Goal: Browse casually

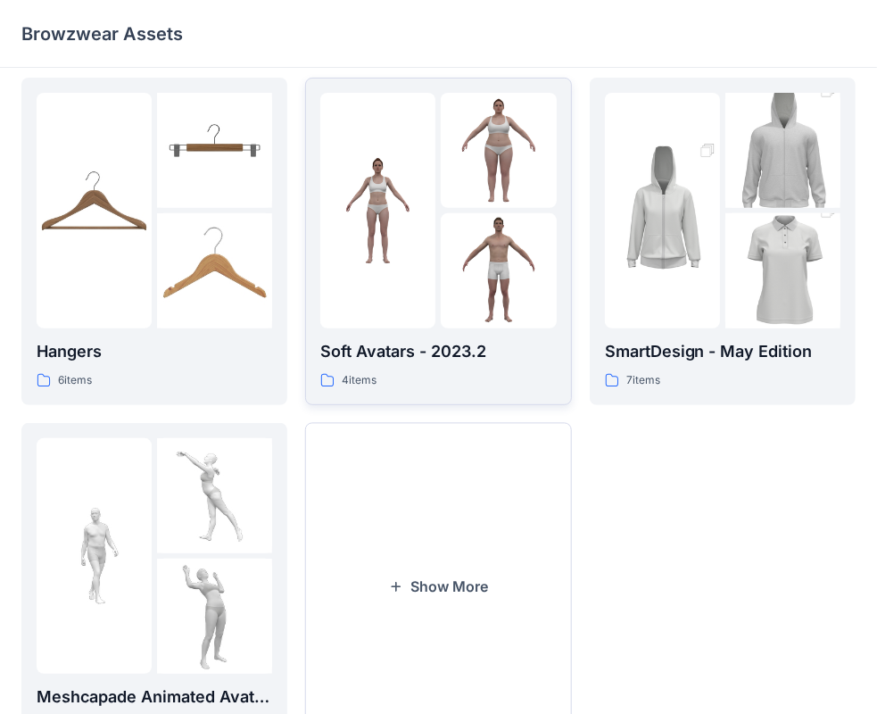
scroll to position [442, 0]
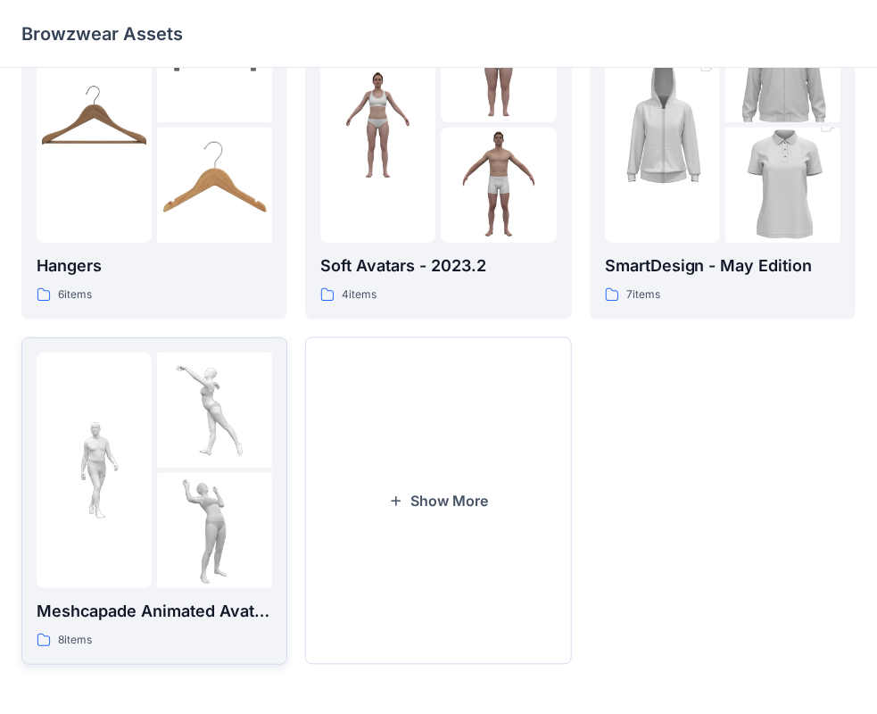
click at [169, 443] on img at bounding box center [214, 409] width 115 height 115
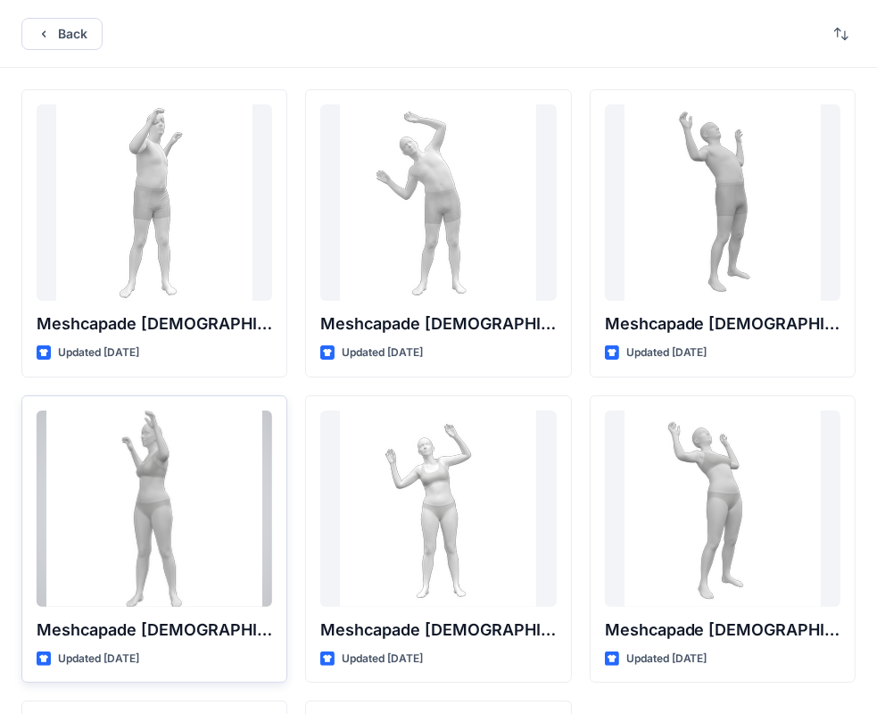
click at [137, 513] on div at bounding box center [154, 508] width 235 height 196
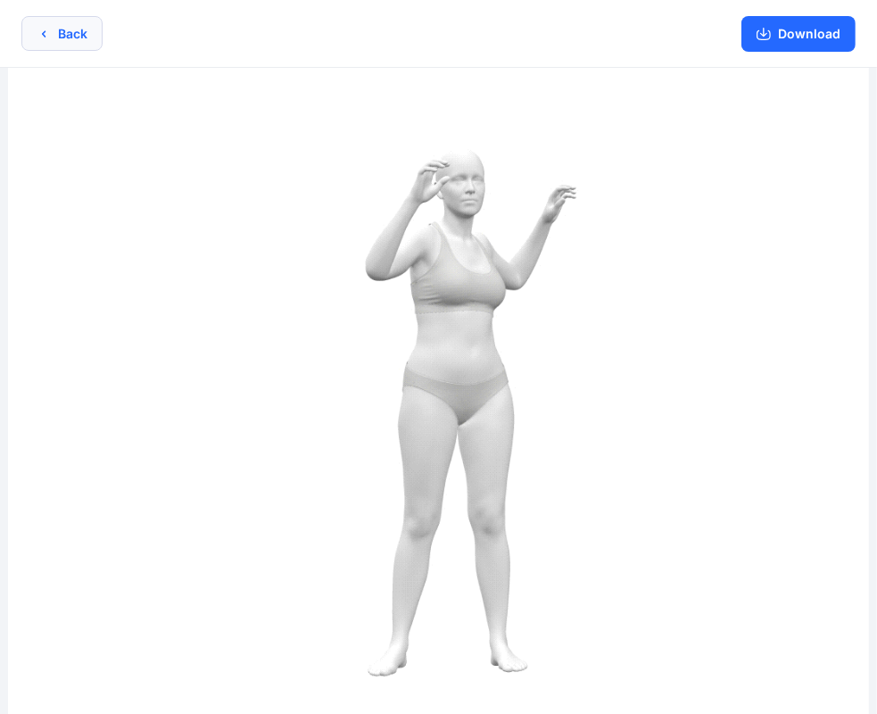
click at [80, 43] on button "Back" at bounding box center [61, 33] width 81 height 35
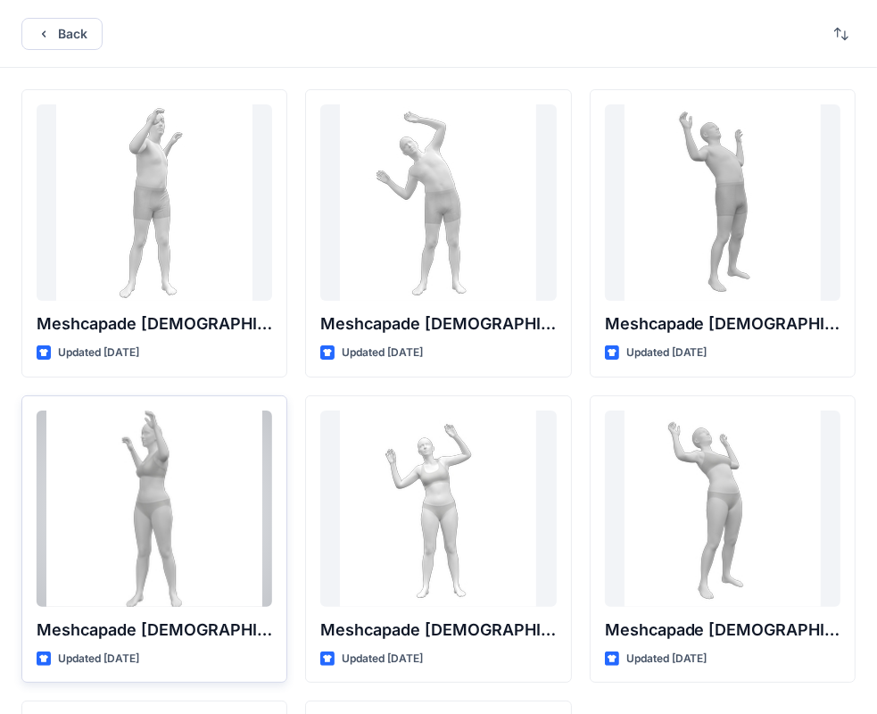
click at [113, 487] on div at bounding box center [154, 508] width 235 height 196
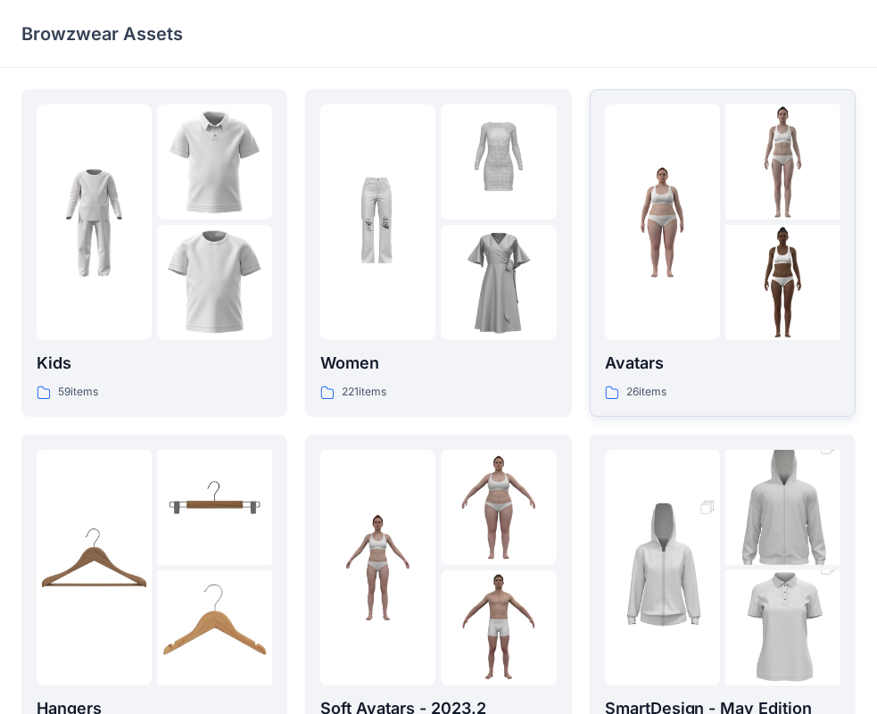
click at [651, 369] on p "Avatars" at bounding box center [722, 363] width 235 height 25
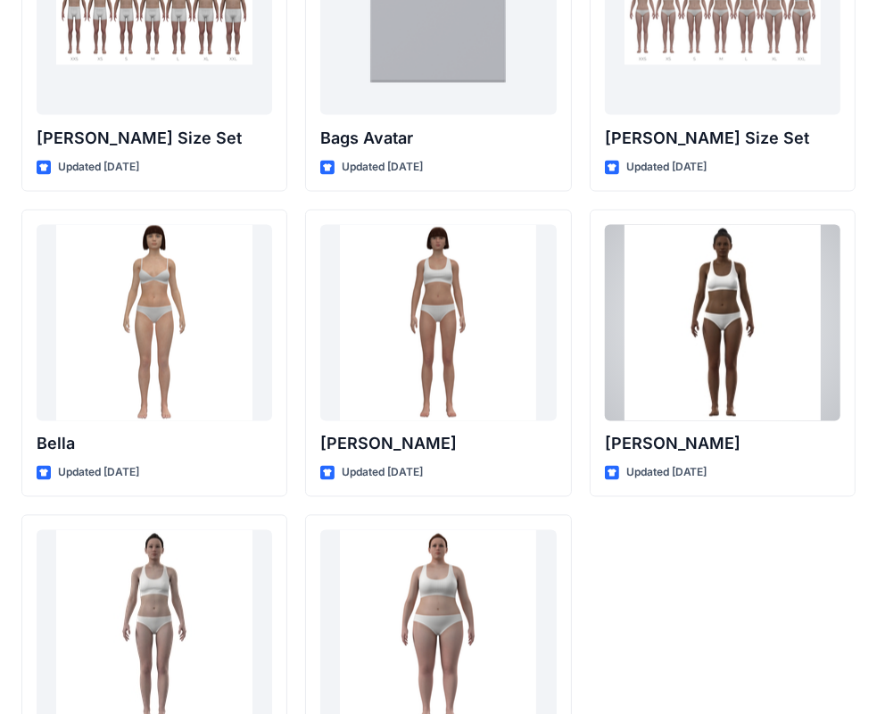
scroll to position [2126, 0]
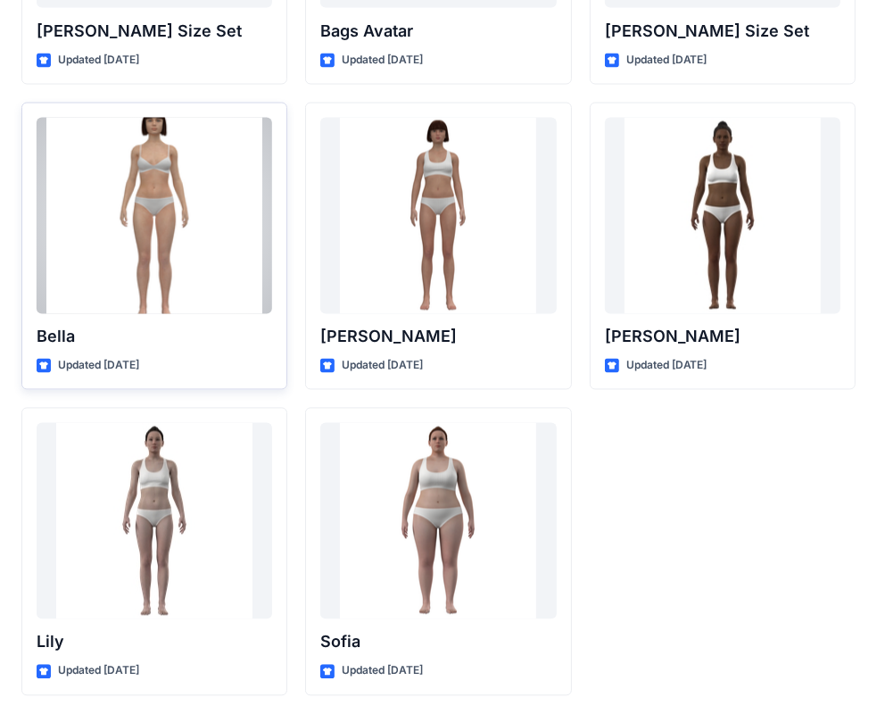
click at [163, 270] on div at bounding box center [154, 216] width 235 height 196
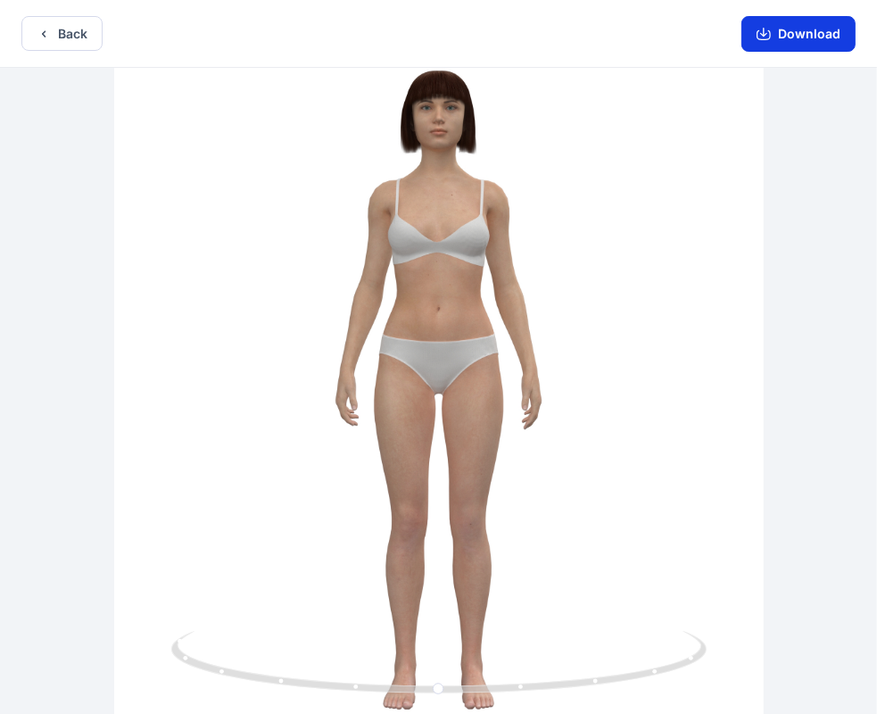
click at [814, 35] on button "Download" at bounding box center [798, 34] width 114 height 36
click at [54, 33] on button "Back" at bounding box center [61, 33] width 81 height 35
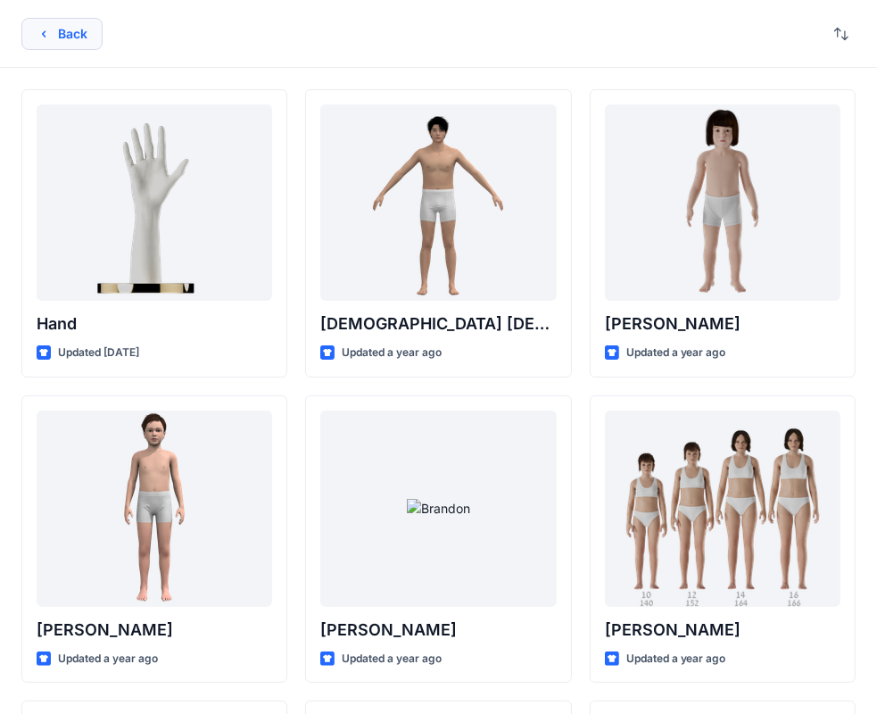
click at [93, 32] on button "Back" at bounding box center [61, 34] width 81 height 32
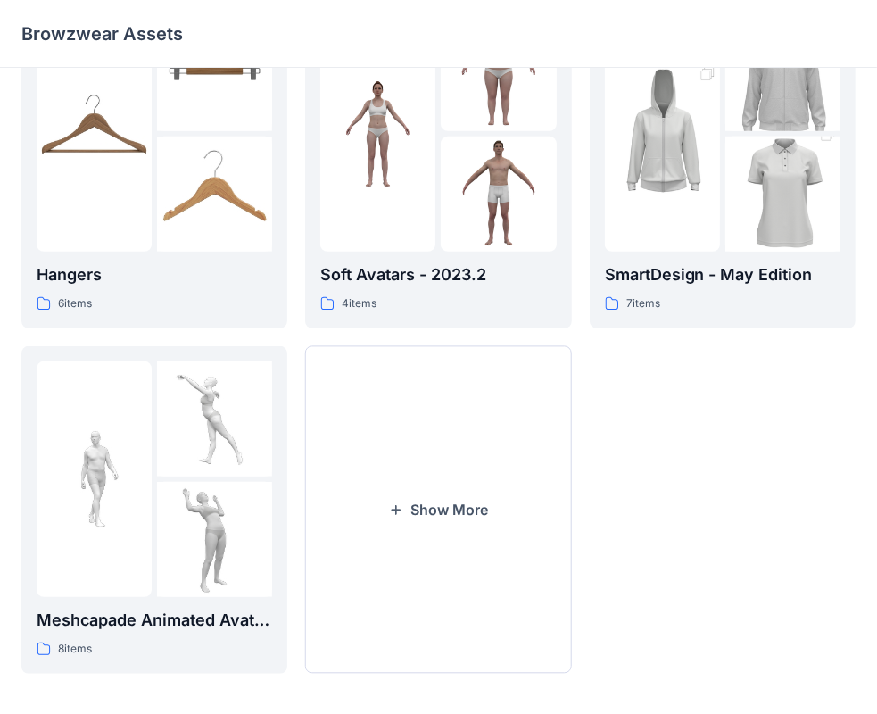
scroll to position [442, 0]
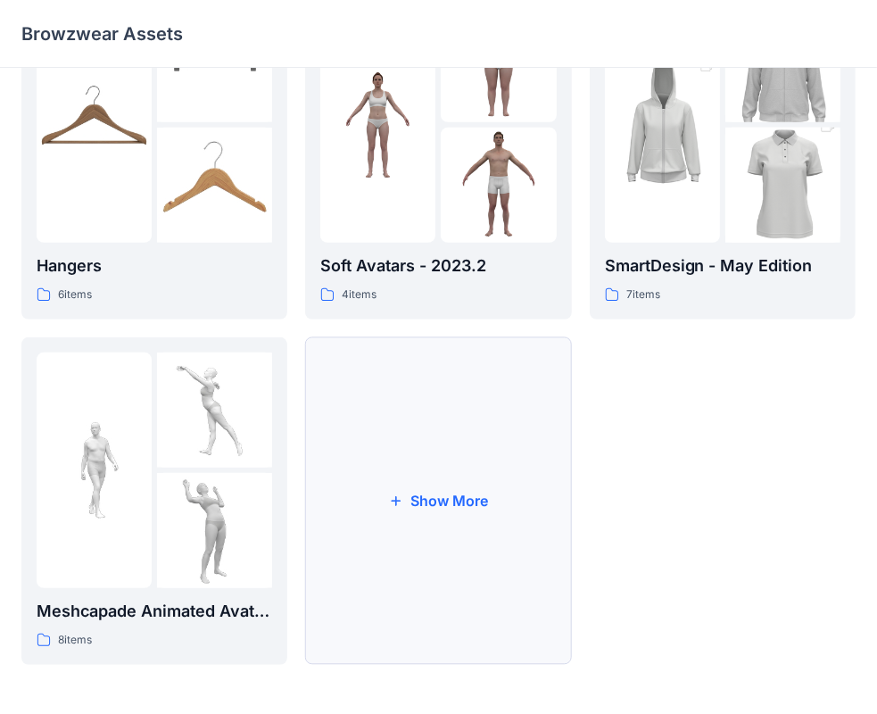
click at [400, 533] on button "Show More" at bounding box center [438, 500] width 266 height 327
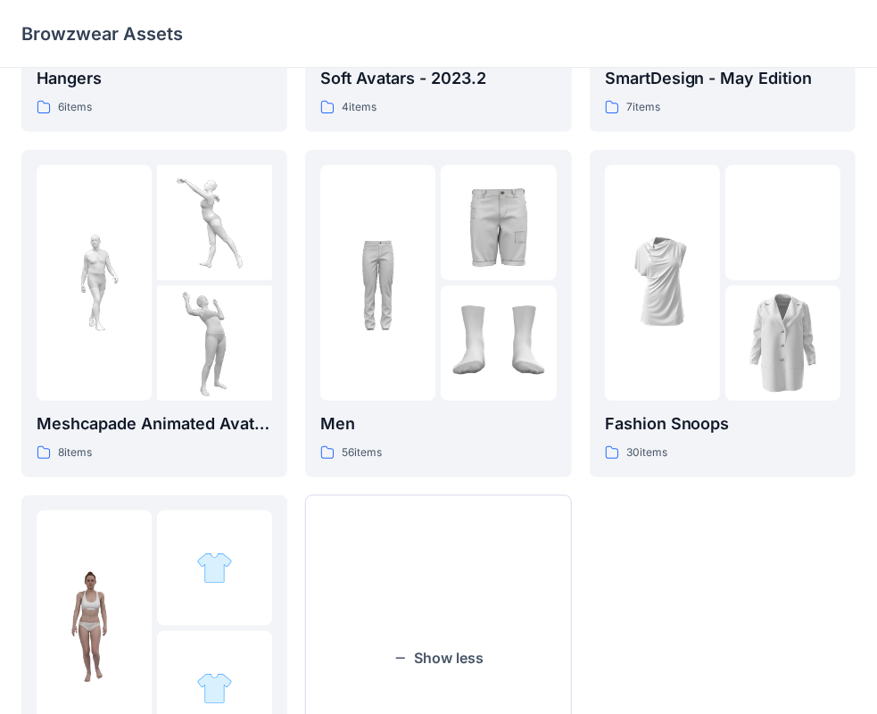
scroll to position [610, 0]
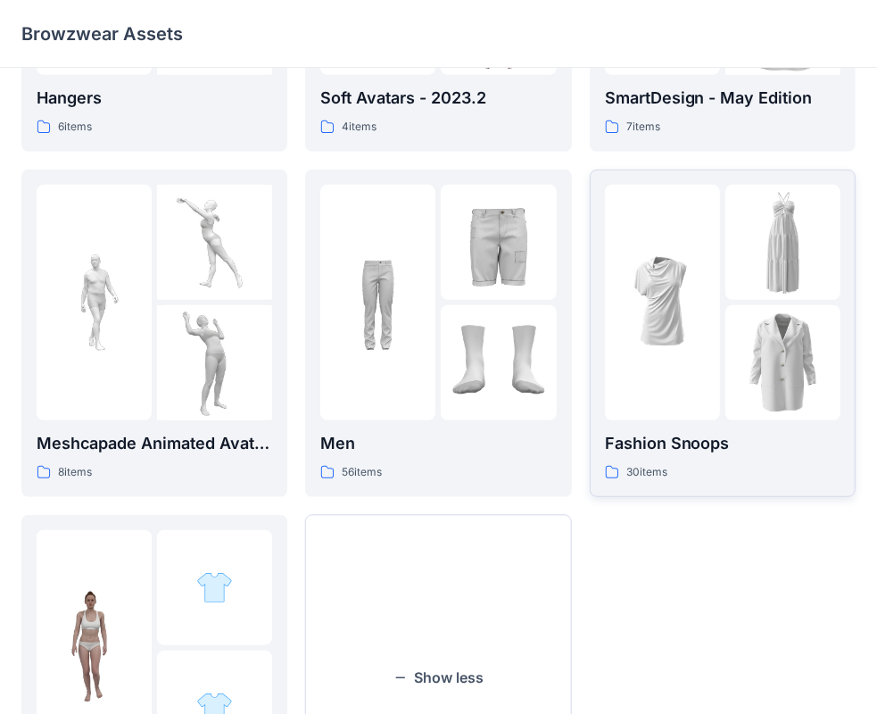
click at [662, 441] on p "Fashion Snoops" at bounding box center [722, 443] width 235 height 25
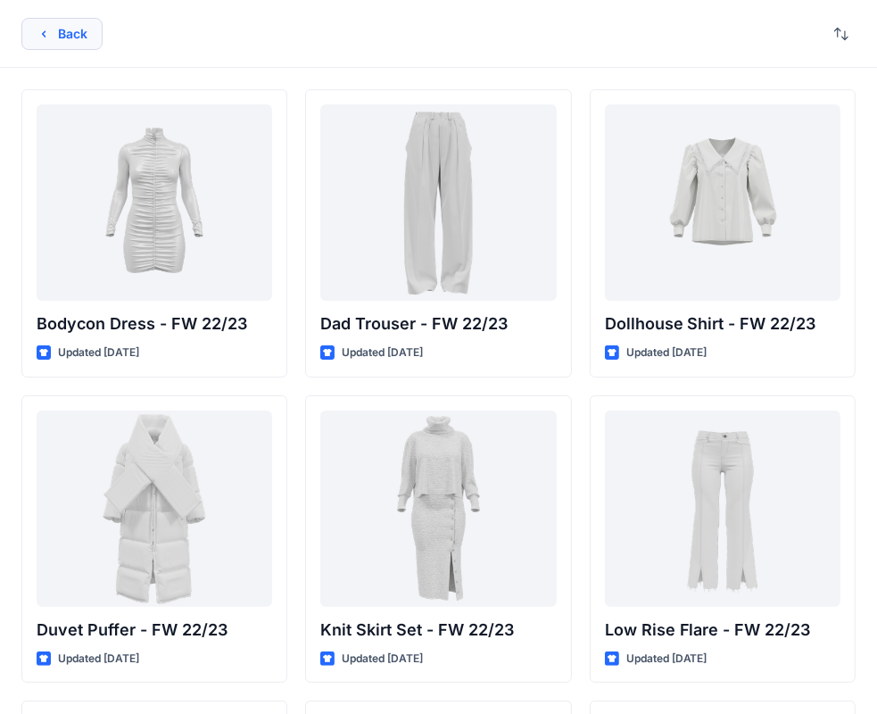
click at [63, 31] on button "Back" at bounding box center [61, 34] width 81 height 32
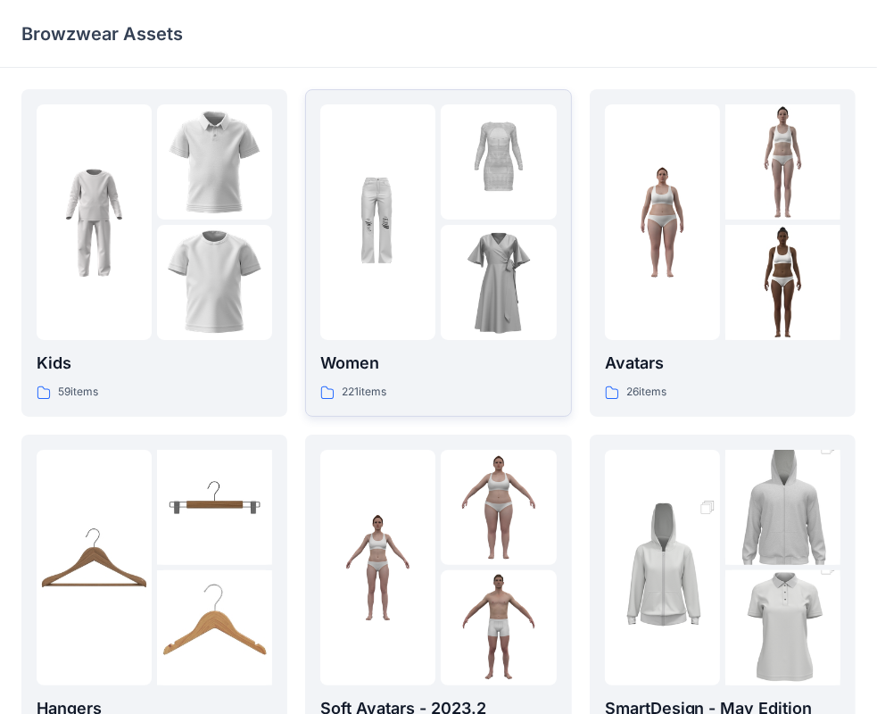
click at [510, 307] on img at bounding box center [498, 282] width 115 height 115
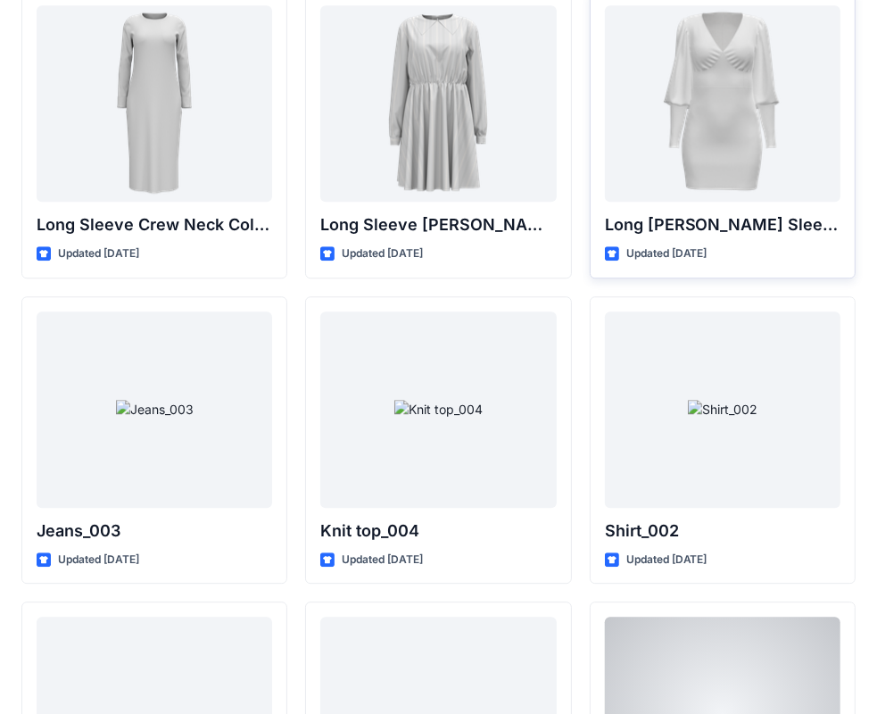
scroll to position [7393, 0]
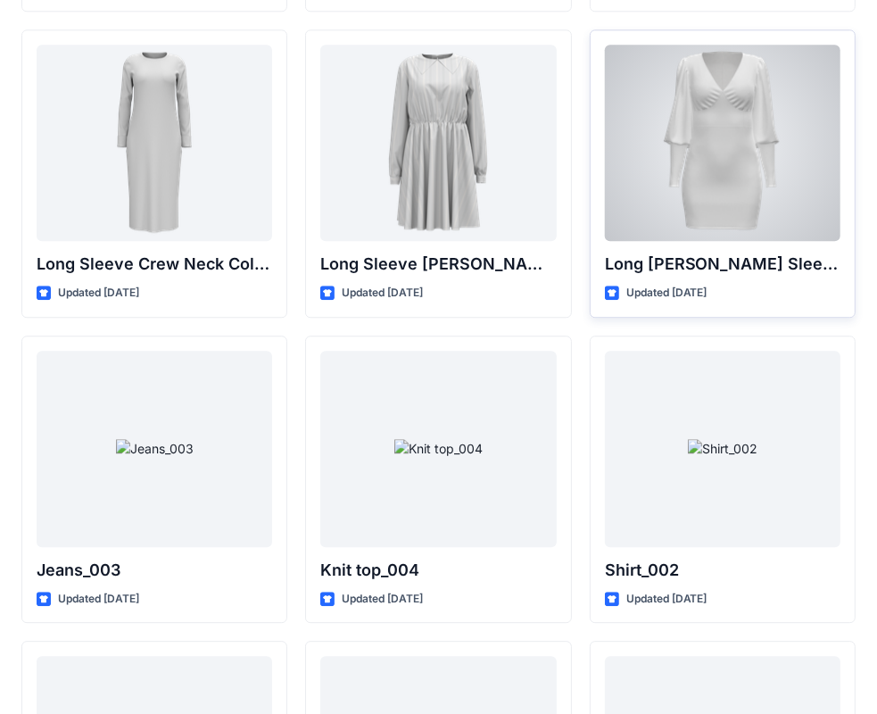
click at [723, 177] on div at bounding box center [722, 143] width 235 height 196
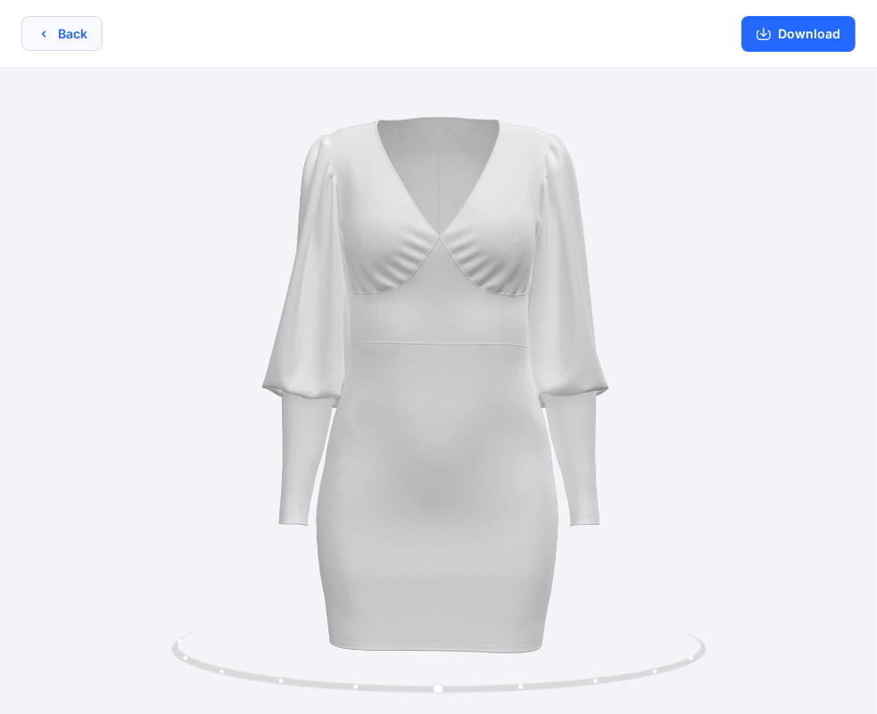
click at [62, 45] on button "Back" at bounding box center [61, 33] width 81 height 35
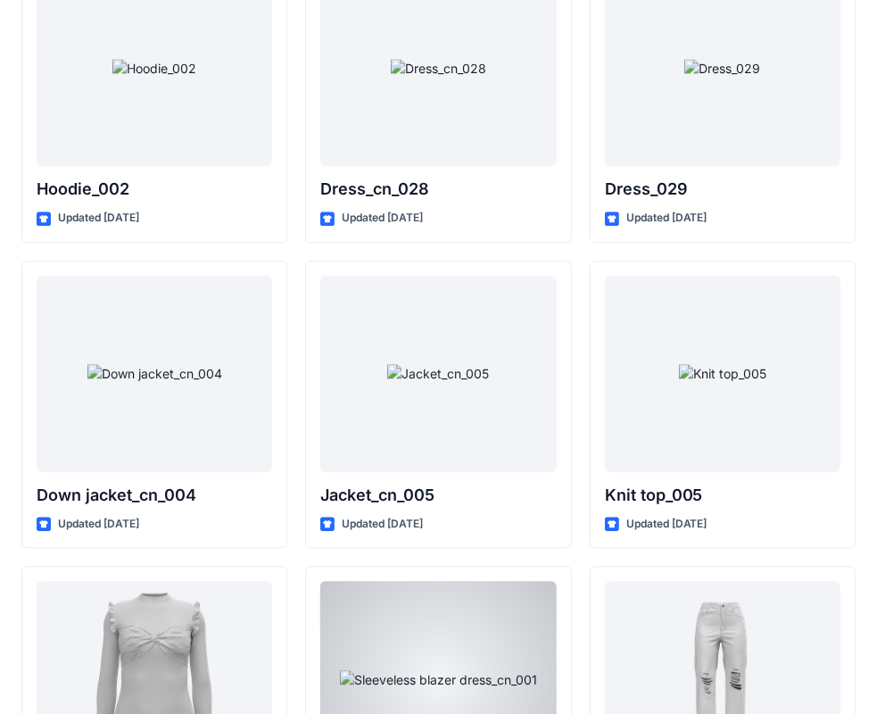
scroll to position [11260, 0]
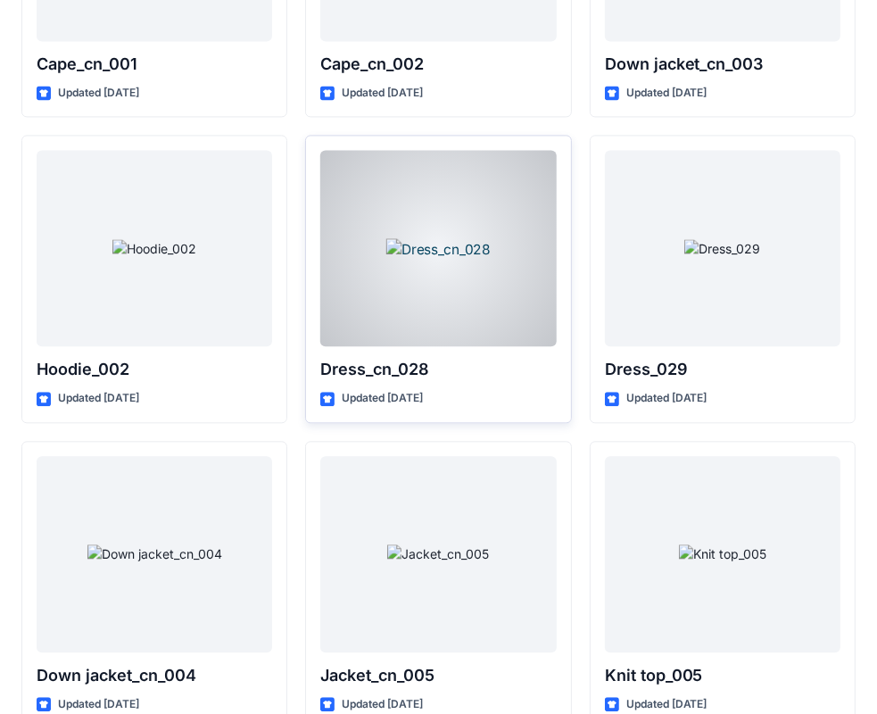
click at [485, 273] on div at bounding box center [437, 248] width 235 height 196
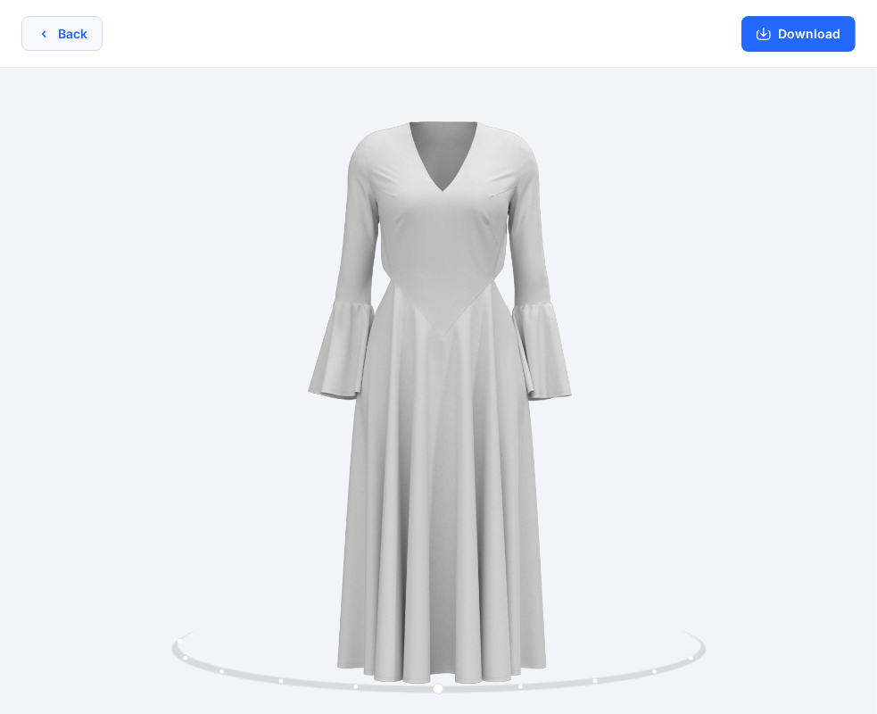
click at [53, 37] on button "Back" at bounding box center [61, 33] width 81 height 35
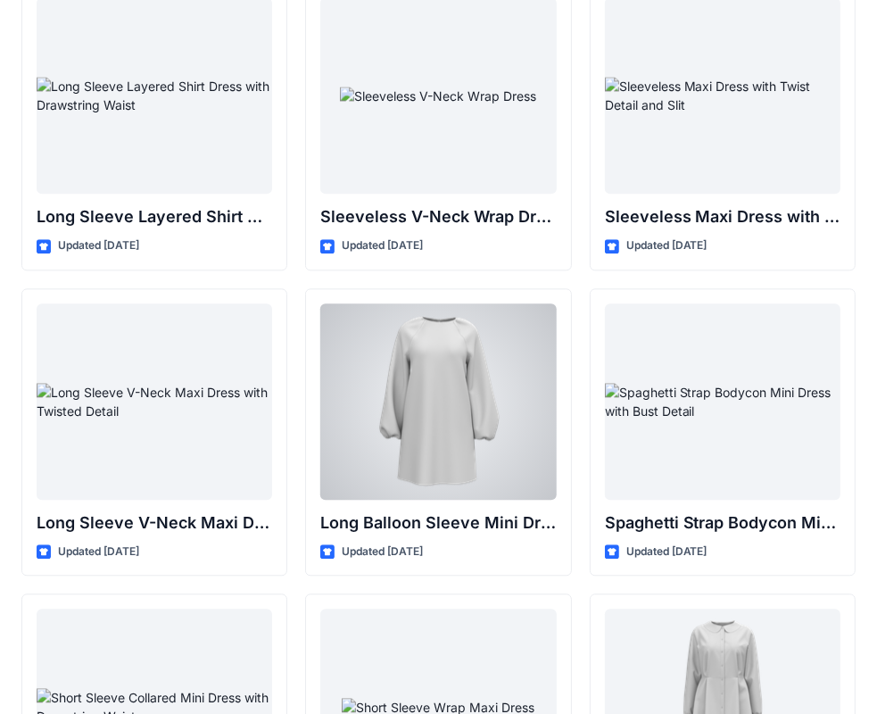
scroll to position [2518, 0]
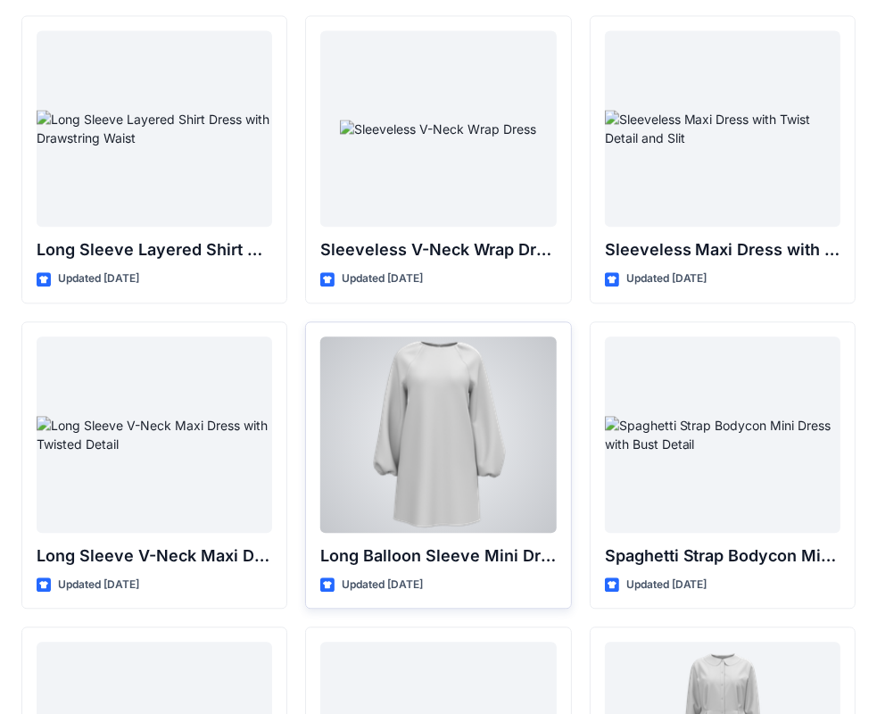
click at [402, 393] on div at bounding box center [437, 434] width 235 height 196
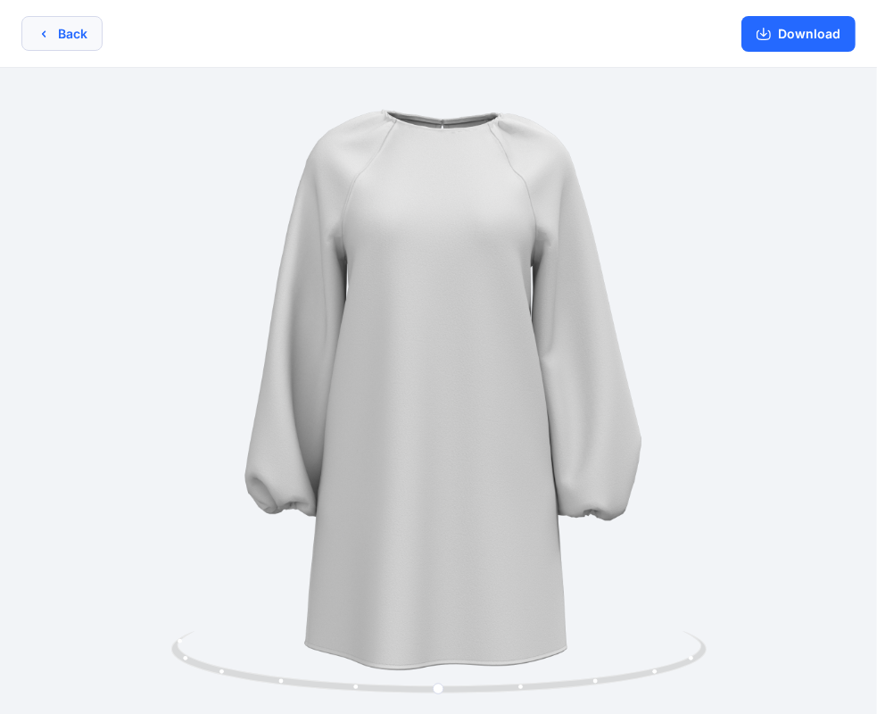
click at [61, 42] on button "Back" at bounding box center [61, 33] width 81 height 35
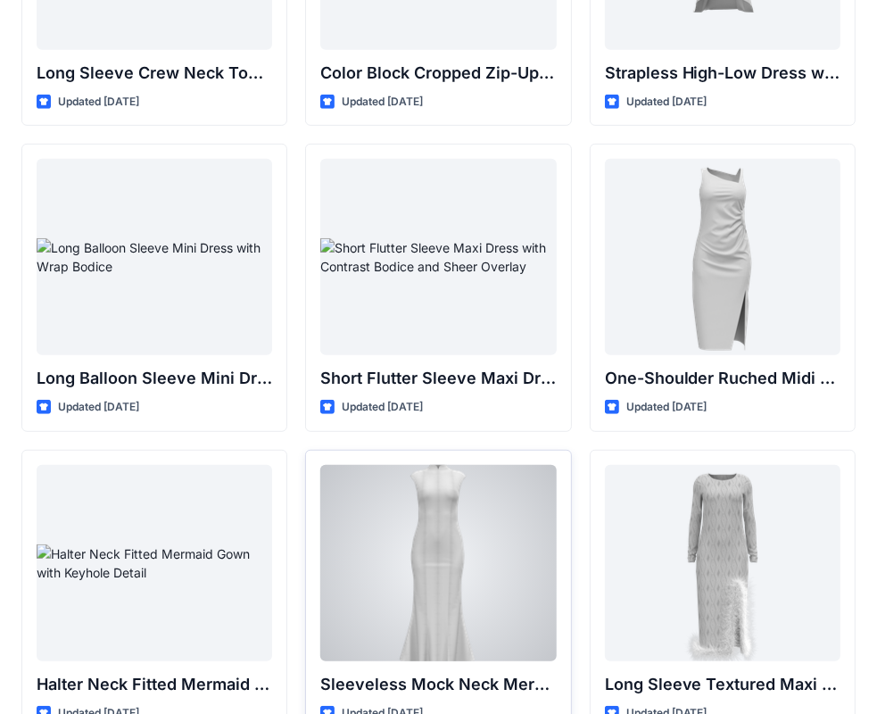
scroll to position [556, 0]
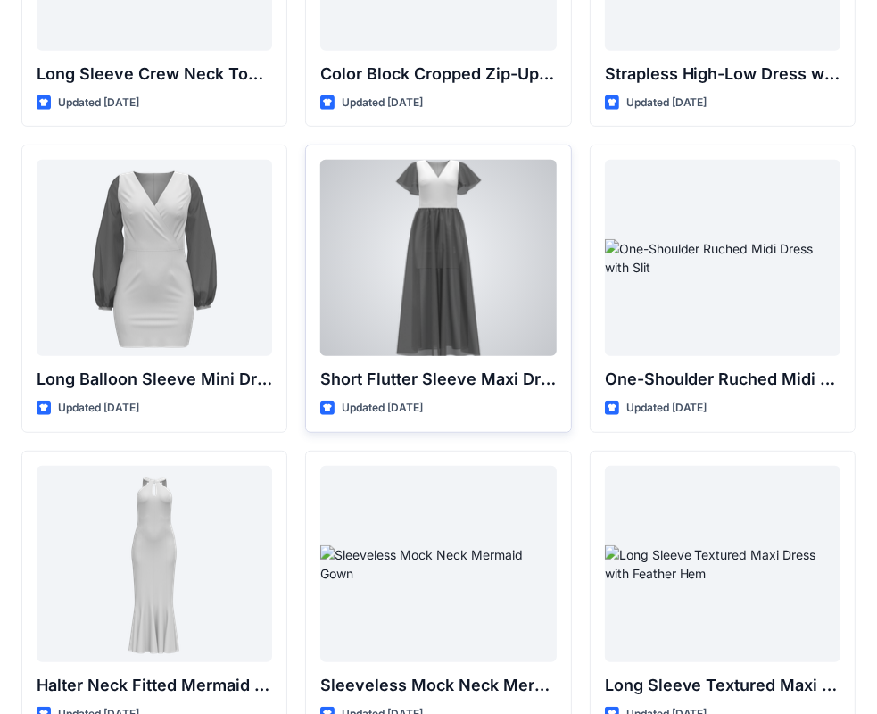
click at [432, 264] on div at bounding box center [437, 258] width 235 height 196
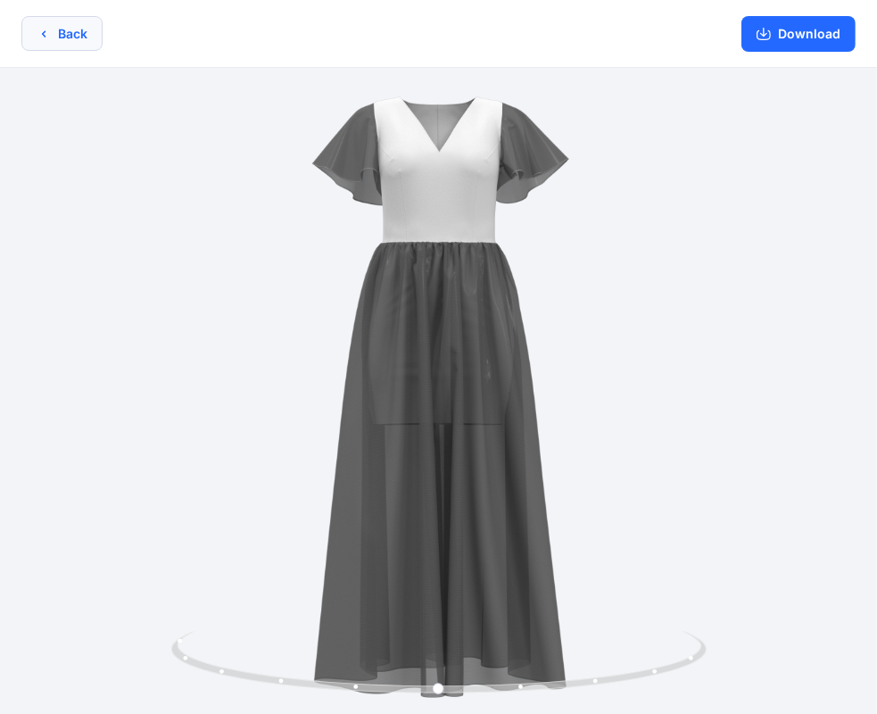
click at [50, 39] on icon "button" at bounding box center [44, 34] width 14 height 14
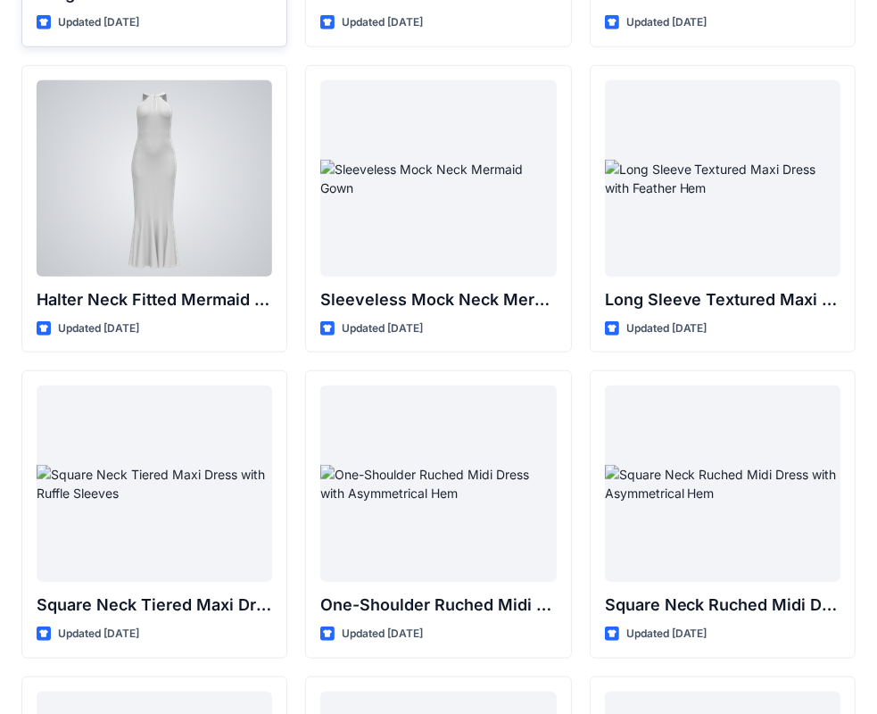
scroll to position [981, 0]
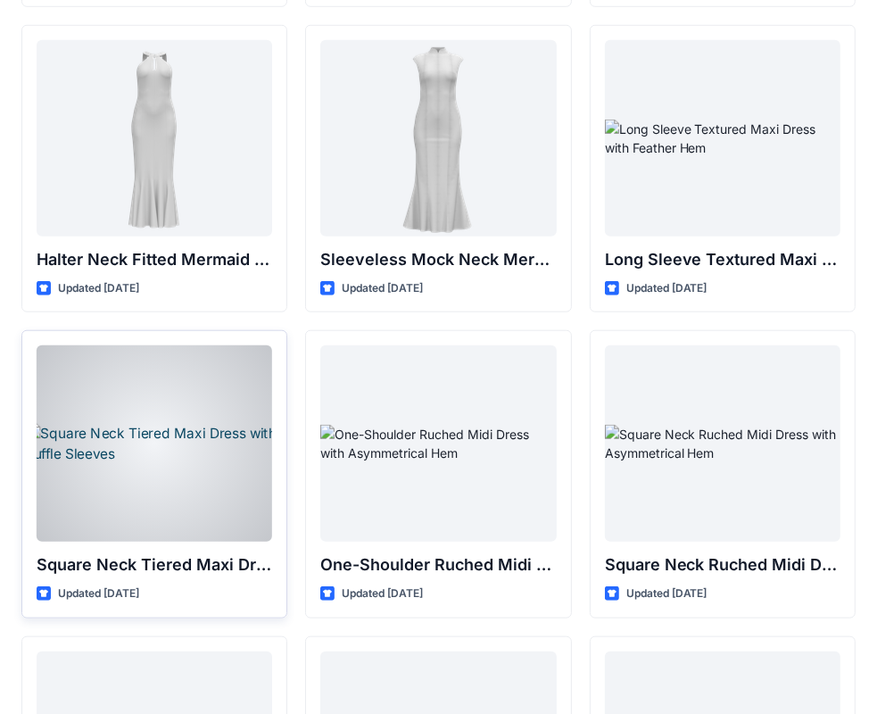
click at [187, 373] on div at bounding box center [154, 443] width 235 height 196
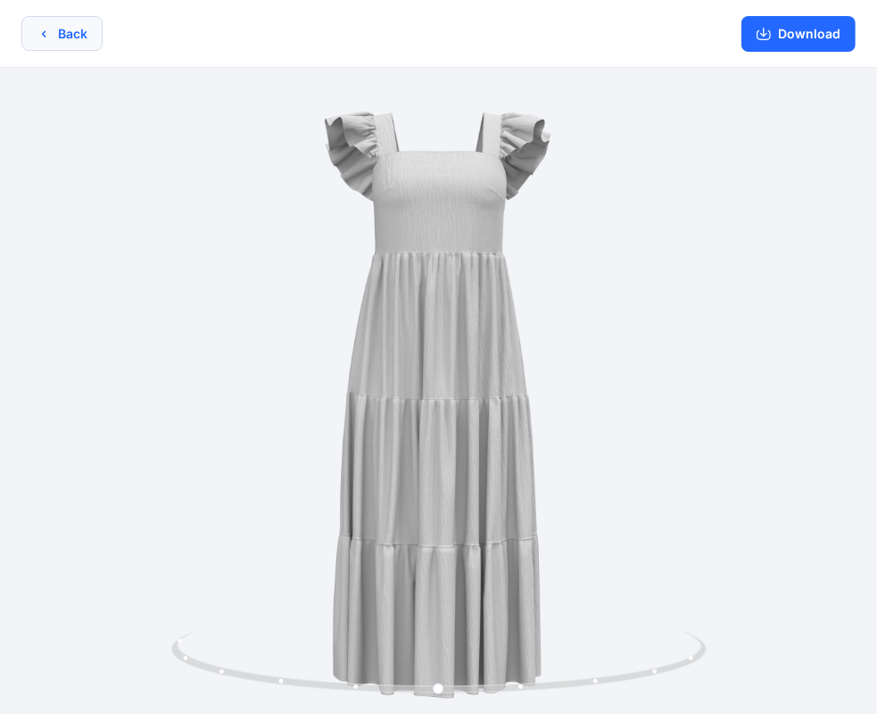
click at [57, 36] on button "Back" at bounding box center [61, 33] width 81 height 35
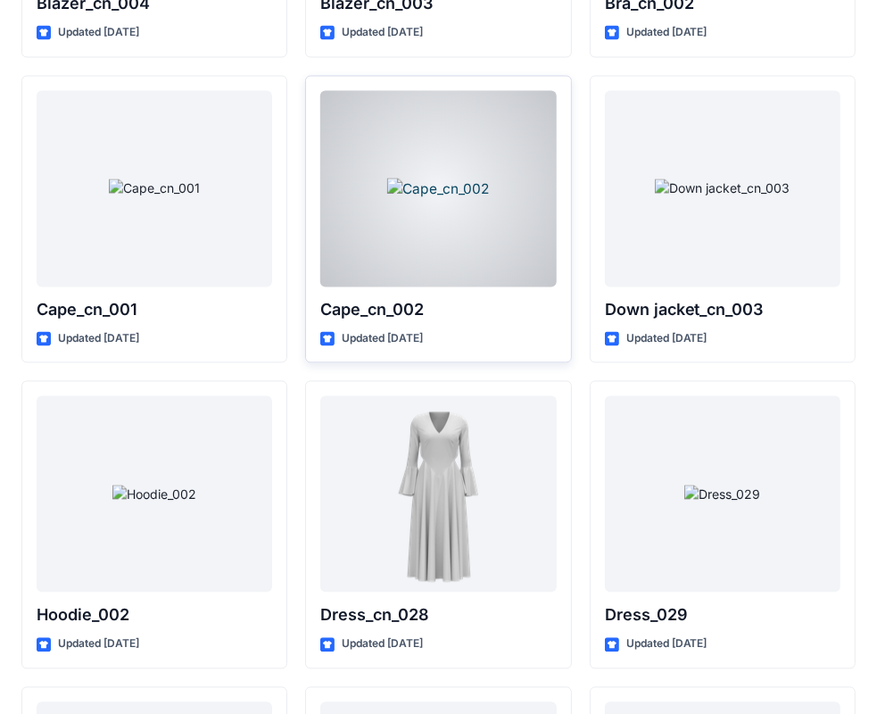
scroll to position [11061, 0]
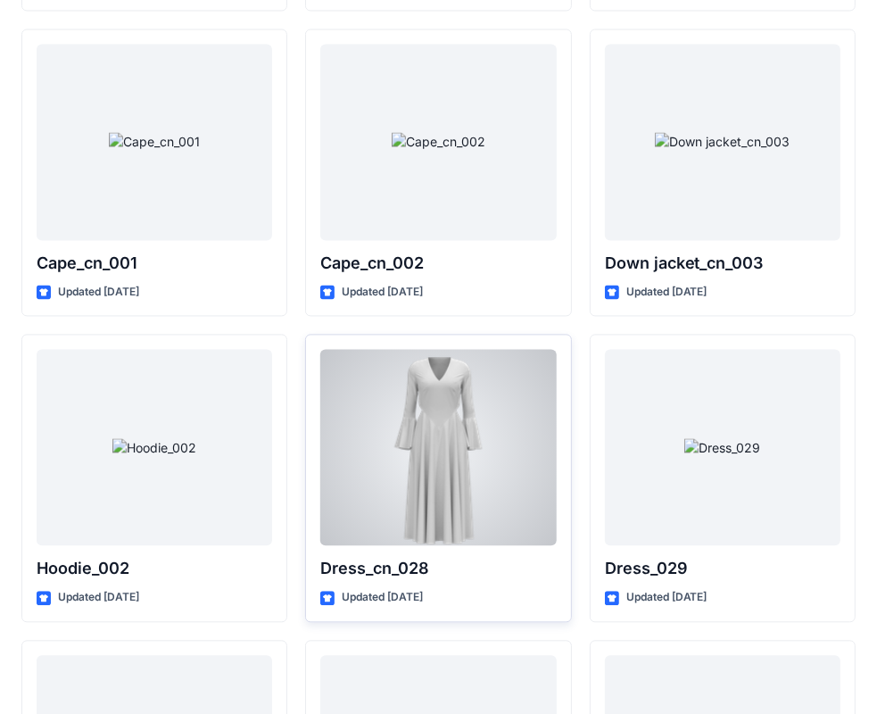
click at [503, 475] on div at bounding box center [437, 447] width 235 height 196
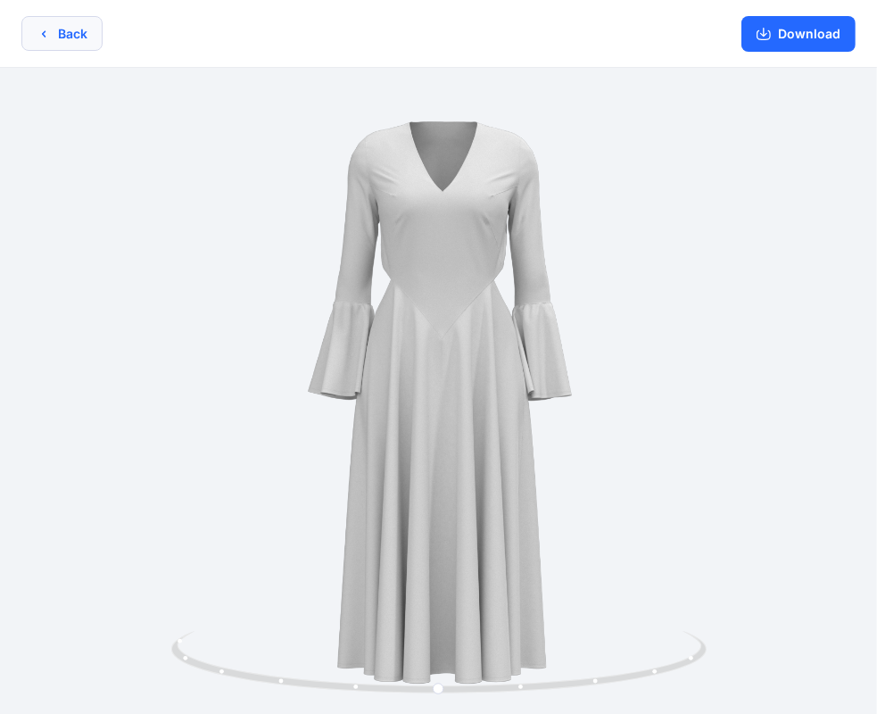
click at [56, 33] on button "Back" at bounding box center [61, 33] width 81 height 35
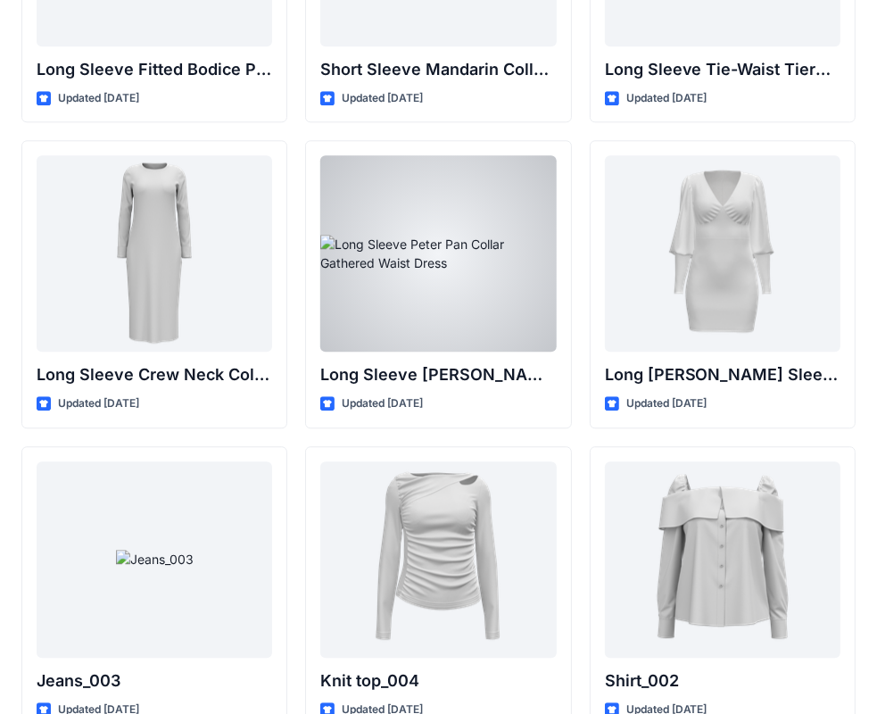
scroll to position [7225, 0]
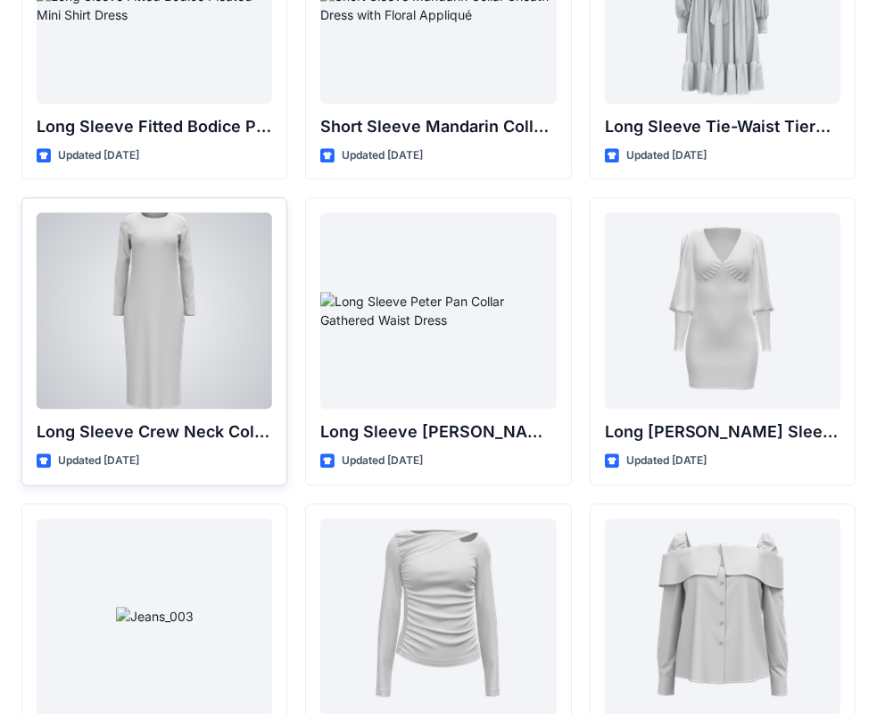
click at [193, 266] on div at bounding box center [154, 310] width 235 height 196
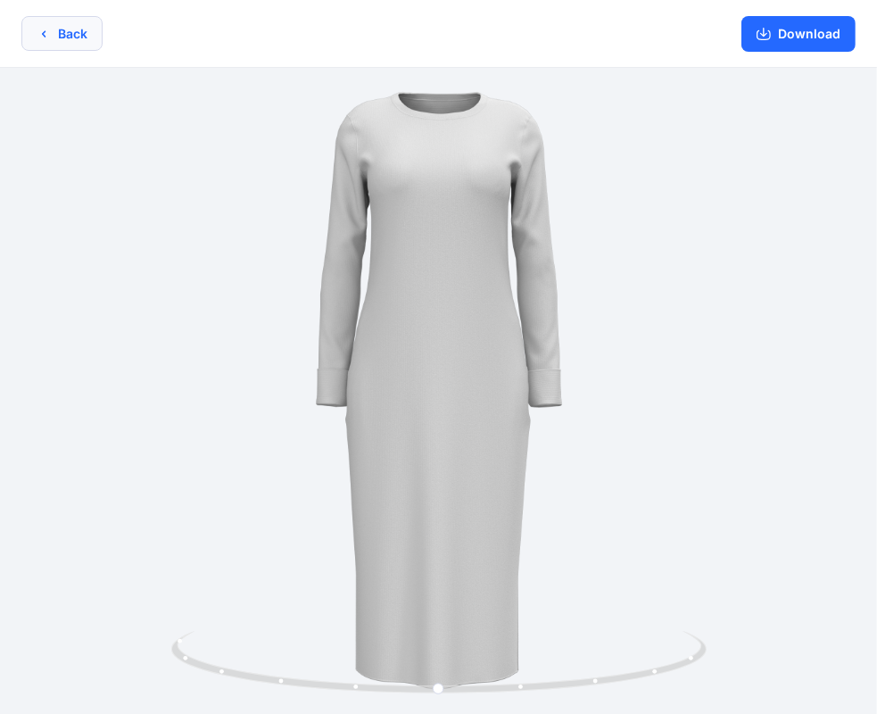
click at [47, 36] on icon "button" at bounding box center [44, 34] width 14 height 14
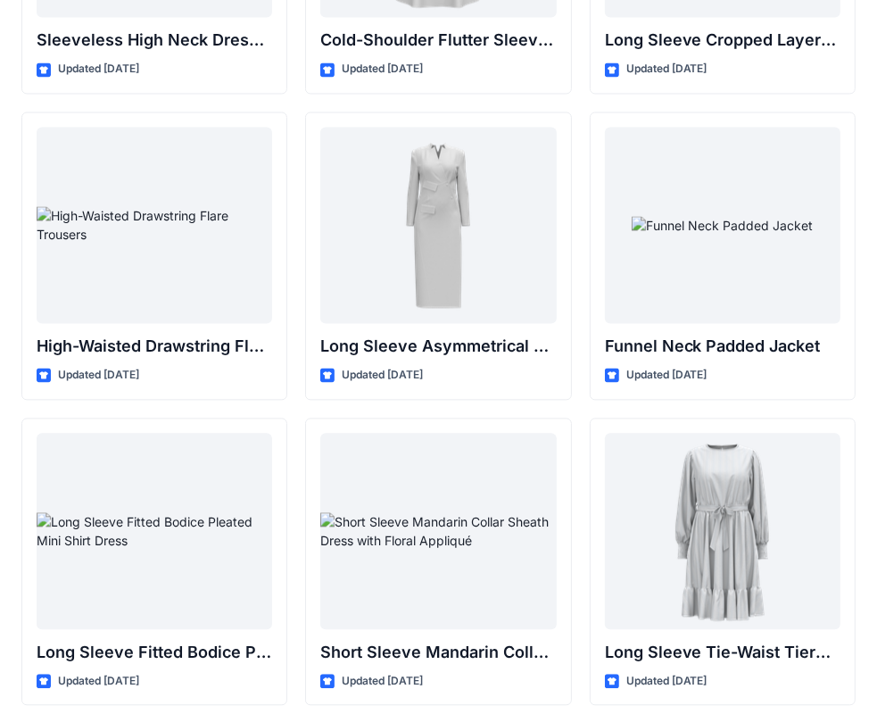
scroll to position [6690, 0]
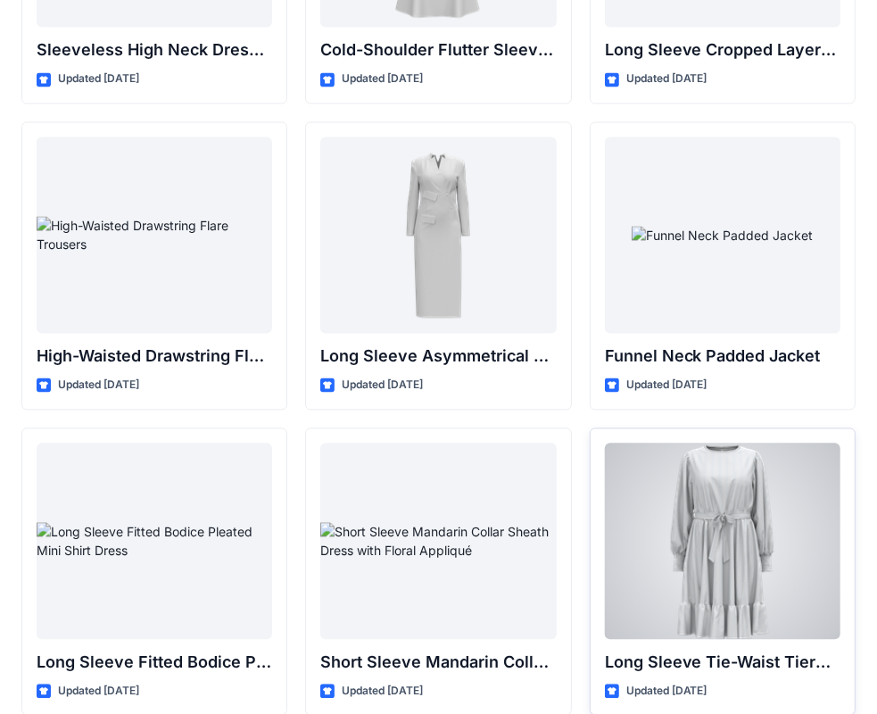
click at [760, 501] on div at bounding box center [722, 540] width 235 height 196
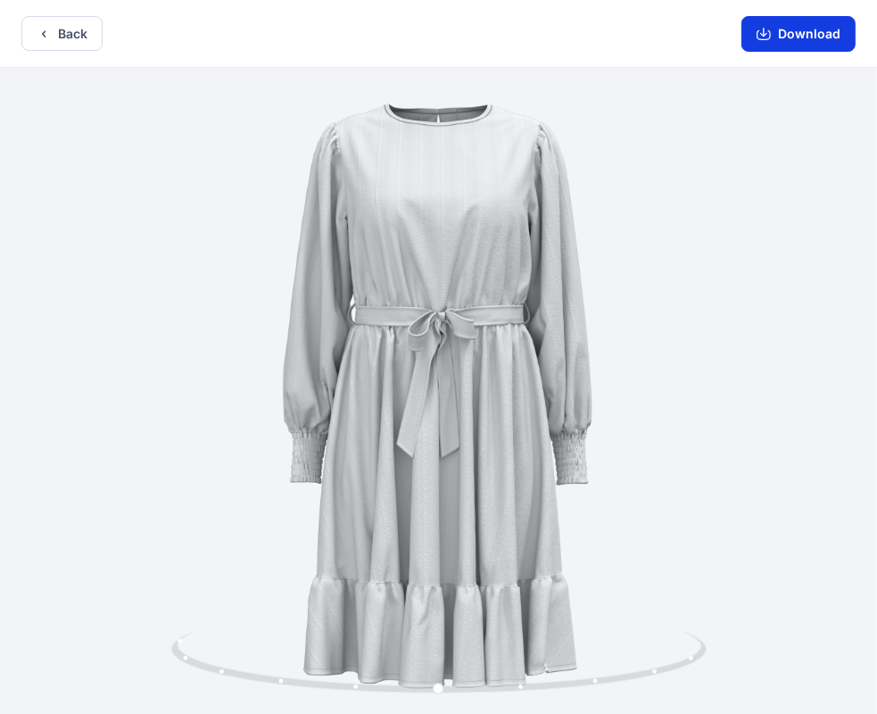
click at [790, 37] on button "Download" at bounding box center [798, 34] width 114 height 36
click at [88, 43] on button "Back" at bounding box center [61, 33] width 81 height 35
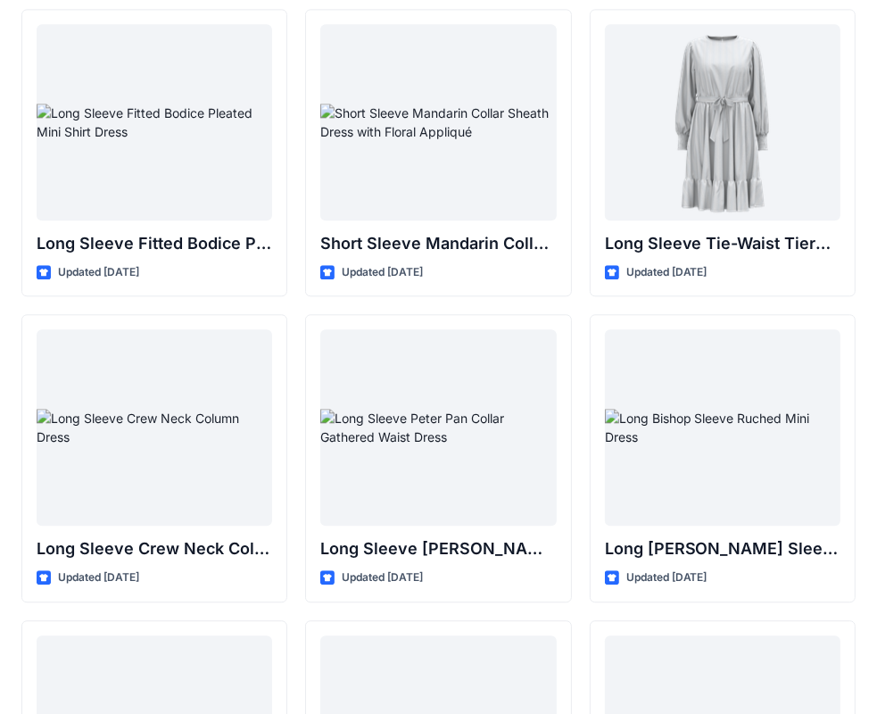
scroll to position [7136, 0]
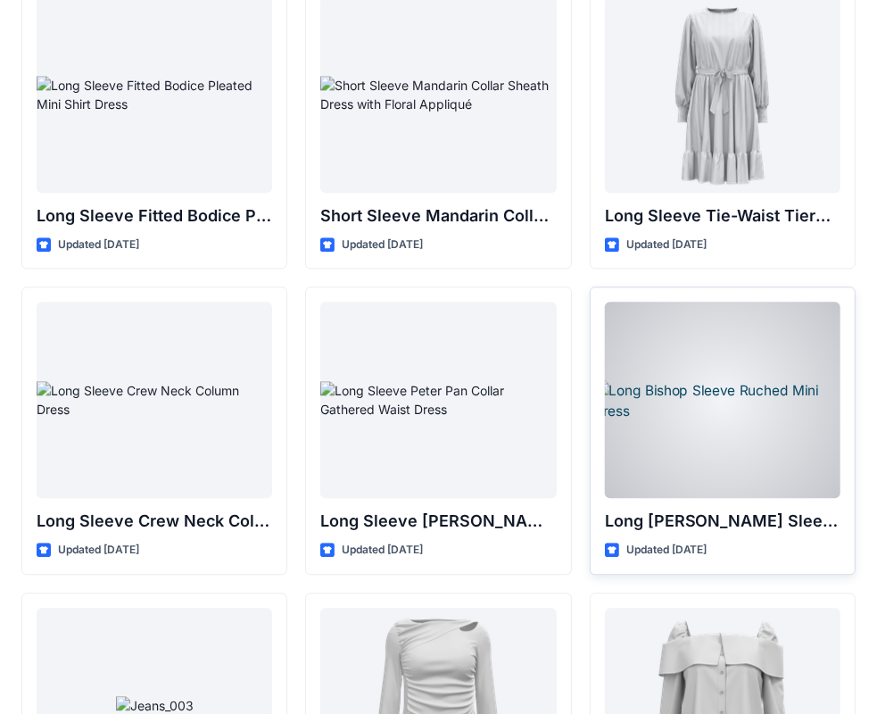
click at [758, 396] on div at bounding box center [722, 400] width 235 height 196
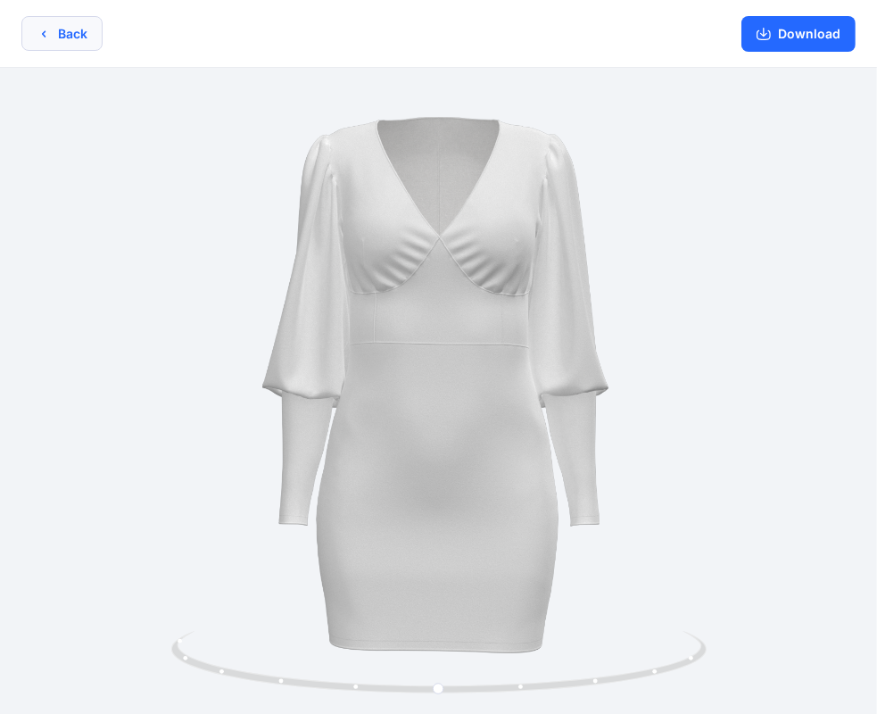
click at [78, 25] on button "Back" at bounding box center [61, 33] width 81 height 35
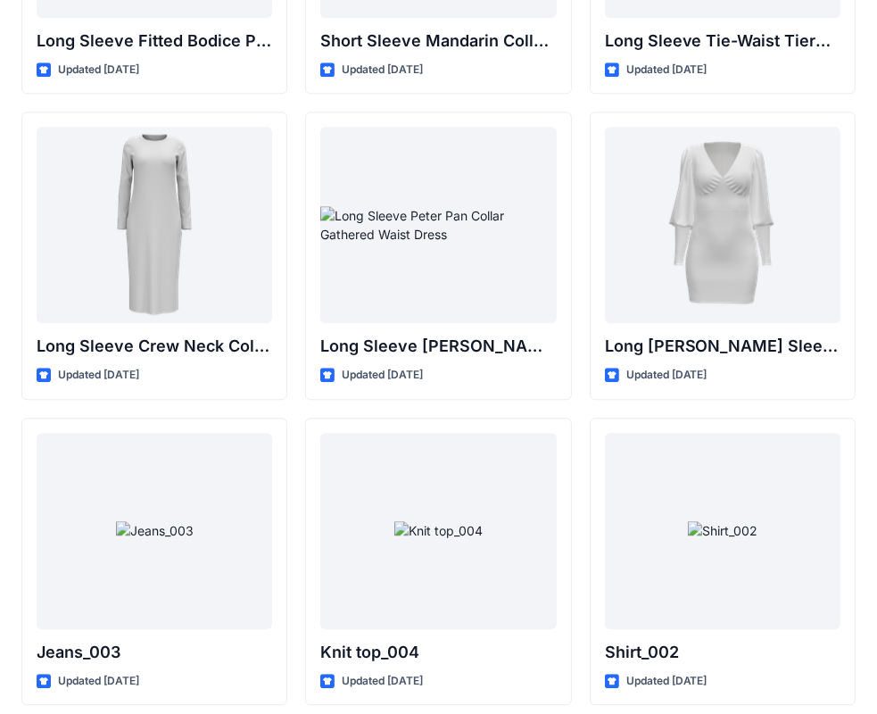
scroll to position [7315, 0]
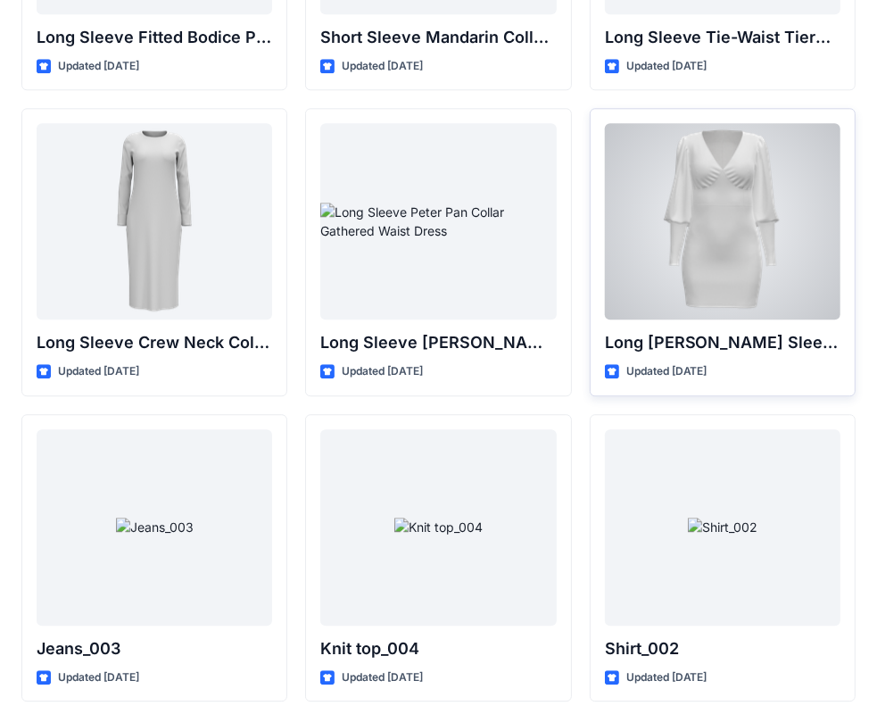
click at [698, 245] on div at bounding box center [722, 221] width 235 height 196
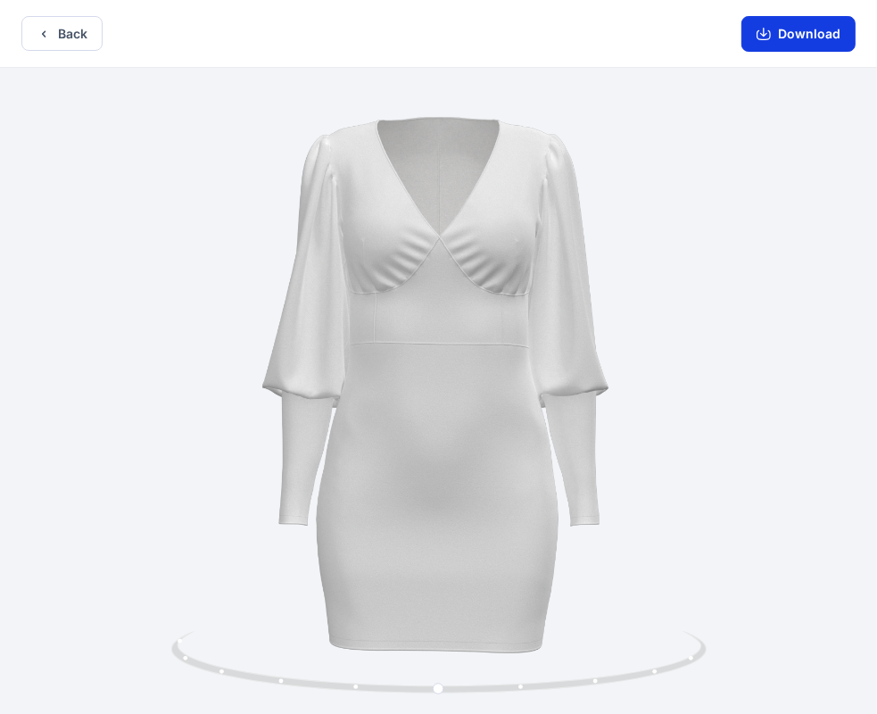
click at [773, 43] on button "Download" at bounding box center [798, 34] width 114 height 36
